Goal: Use online tool/utility: Utilize a website feature to perform a specific function

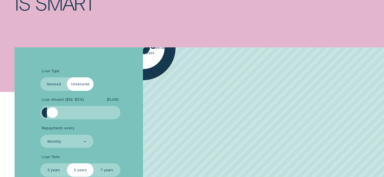
scroll to position [114, 0]
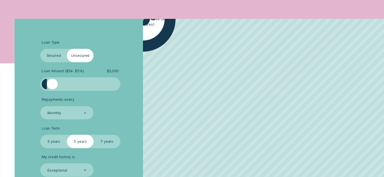
drag, startPoint x: 54, startPoint y: 90, endPoint x: 65, endPoint y: 90, distance: 10.6
click at [65, 89] on div at bounding box center [80, 84] width 67 height 11
click at [72, 88] on div at bounding box center [80, 84] width 67 height 11
drag, startPoint x: 49, startPoint y: 85, endPoint x: 65, endPoint y: 85, distance: 15.7
click at [65, 85] on div at bounding box center [80, 84] width 67 height 11
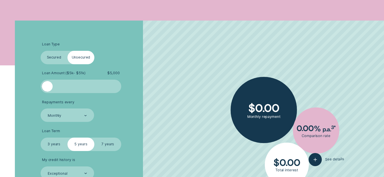
drag, startPoint x: 51, startPoint y: 87, endPoint x: 81, endPoint y: 86, distance: 29.4
click at [81, 86] on div at bounding box center [80, 86] width 67 height 11
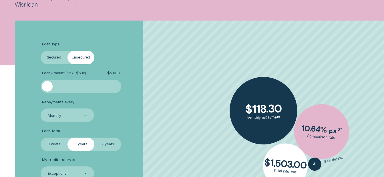
click at [81, 86] on div at bounding box center [80, 86] width 67 height 11
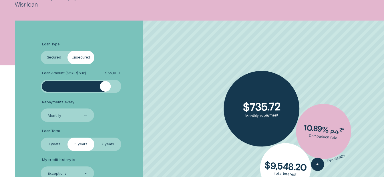
click at [105, 89] on div at bounding box center [80, 86] width 67 height 11
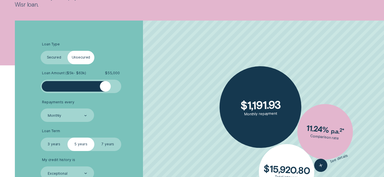
click at [118, 88] on div at bounding box center [117, 86] width 5 height 11
drag, startPoint x: 108, startPoint y: 87, endPoint x: 133, endPoint y: 86, distance: 25.1
click at [133, 87] on li "Loan Amount ( $5k - $63k ) $ 63,000" at bounding box center [103, 82] width 124 height 22
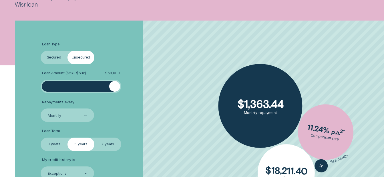
drag, startPoint x: 117, startPoint y: 87, endPoint x: 129, endPoint y: 87, distance: 12.6
click at [129, 87] on li "Loan Amount ( $5k - $63k ) $ 63,000" at bounding box center [103, 82] width 124 height 22
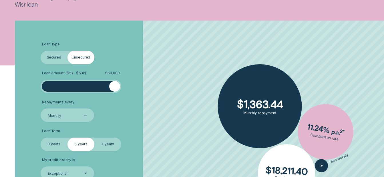
scroll to position [143, 0]
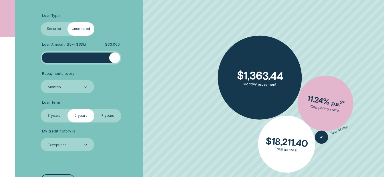
click at [108, 116] on label "7 years" at bounding box center [107, 115] width 27 height 13
click at [94, 109] on input "7 years" at bounding box center [94, 109] width 0 height 0
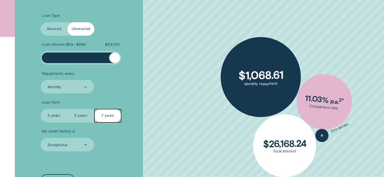
scroll to position [171, 0]
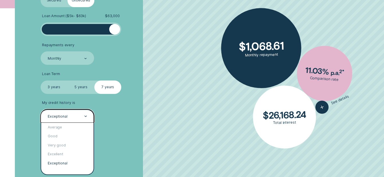
click at [85, 115] on div at bounding box center [85, 116] width 3 height 13
click at [60, 151] on div "Excellent" at bounding box center [67, 154] width 53 height 9
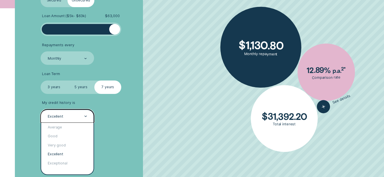
click at [84, 117] on div "Excellent" at bounding box center [67, 116] width 40 height 5
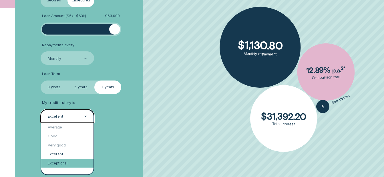
click at [71, 160] on div "Exceptional" at bounding box center [67, 163] width 53 height 9
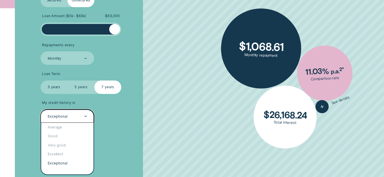
click at [85, 116] on icon at bounding box center [85, 116] width 3 height 1
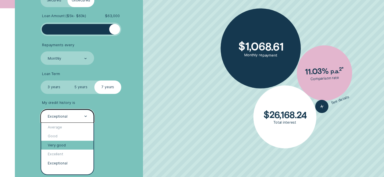
click at [68, 146] on div "Very good" at bounding box center [67, 145] width 53 height 9
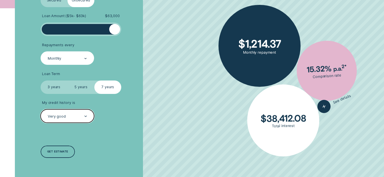
click at [85, 59] on icon at bounding box center [85, 58] width 3 height 1
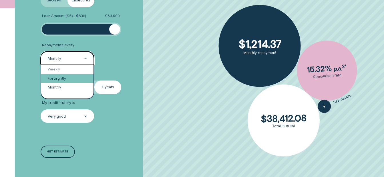
click at [74, 79] on div "Fortnightly" at bounding box center [67, 78] width 53 height 9
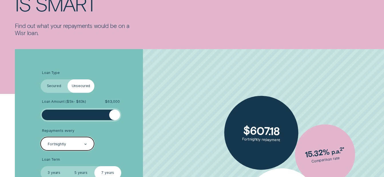
scroll to position [0, 0]
